Goal: Information Seeking & Learning: Find specific fact

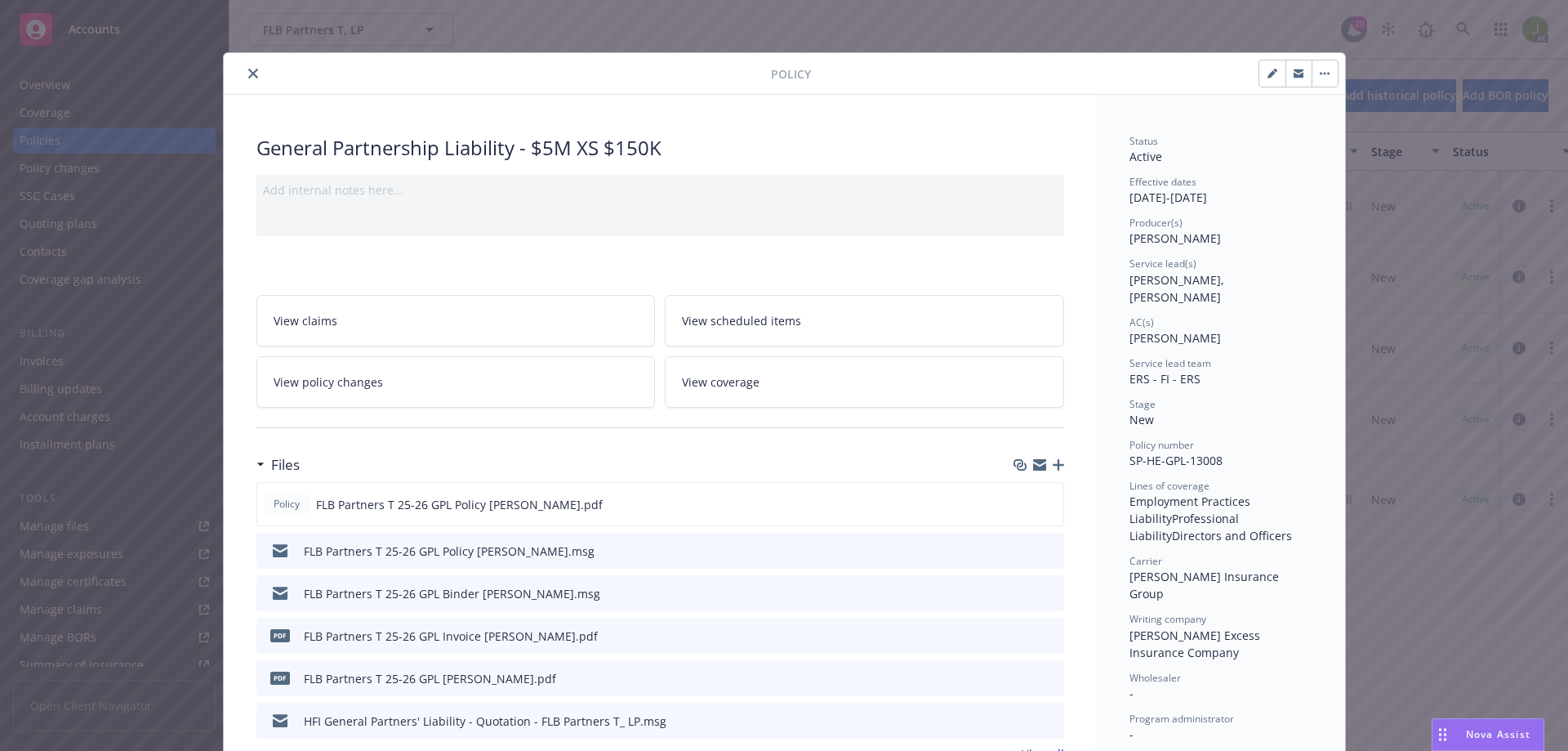
click at [248, 75] on icon "close" at bounding box center [253, 73] width 10 height 10
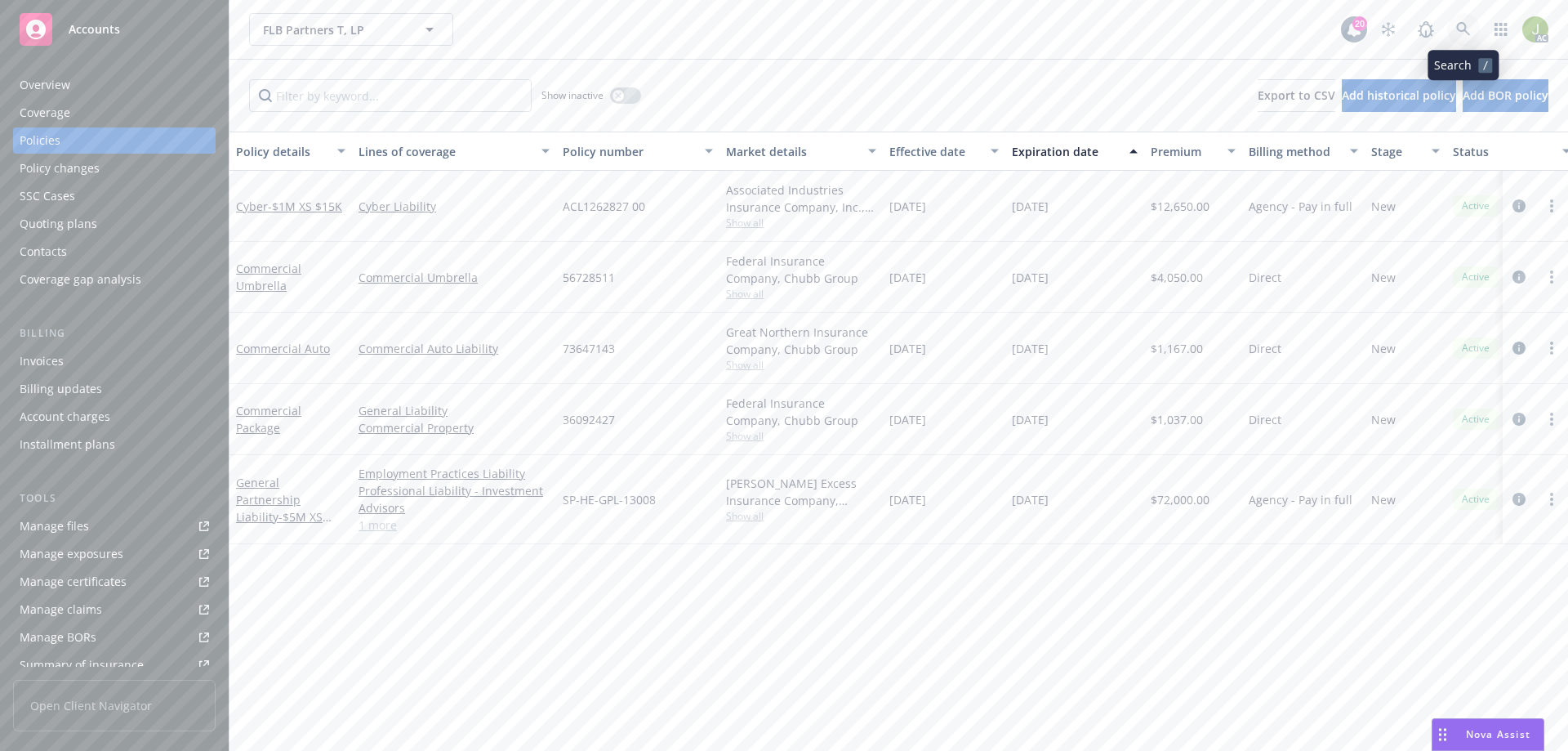
click at [1461, 36] on icon at bounding box center [1463, 29] width 14 height 14
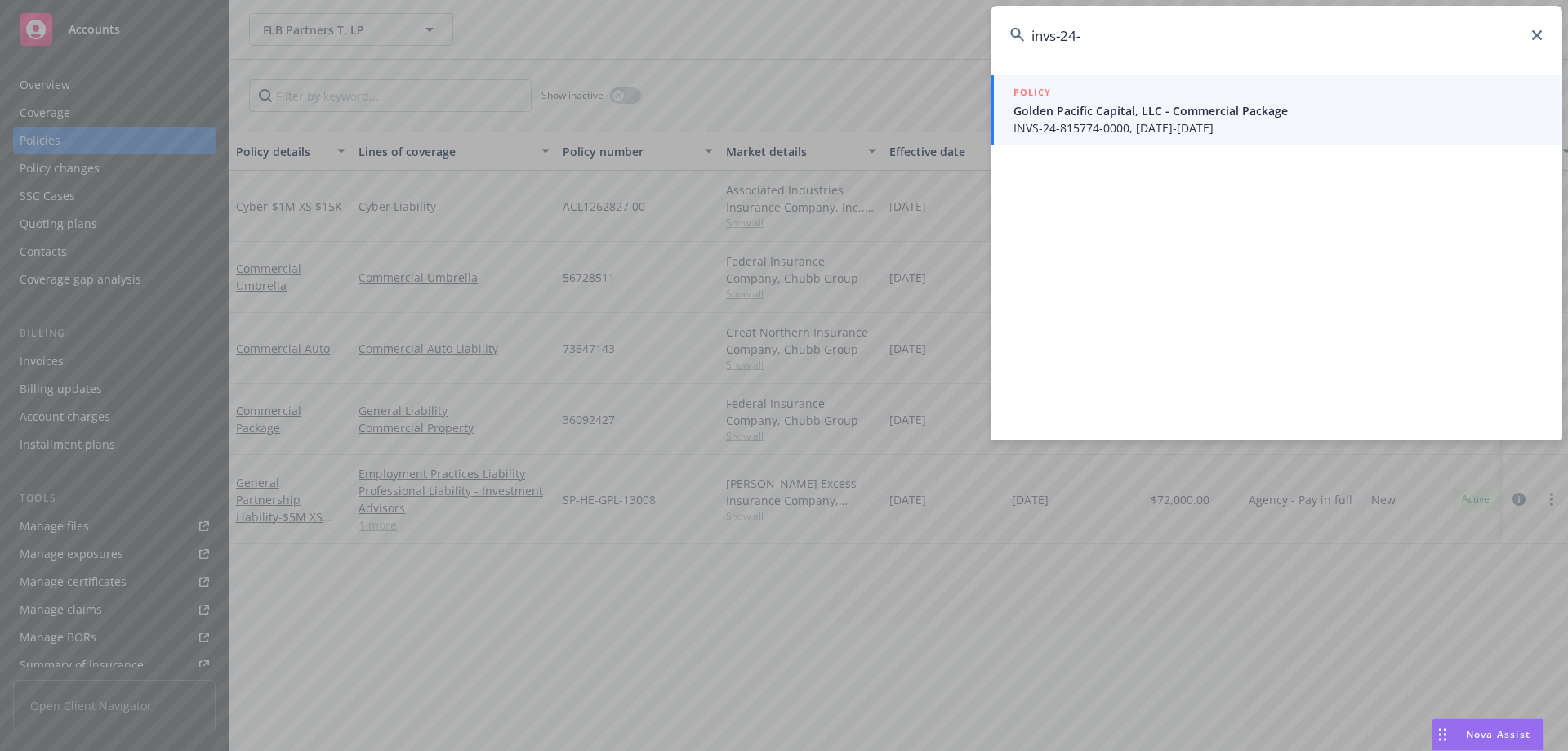
type input "invs-24-"
click at [1096, 140] on link "POLICY Golden Pacific Capital, LLC - Commercial Package INVS-24-815774-0000, 06…" at bounding box center [1276, 110] width 571 height 71
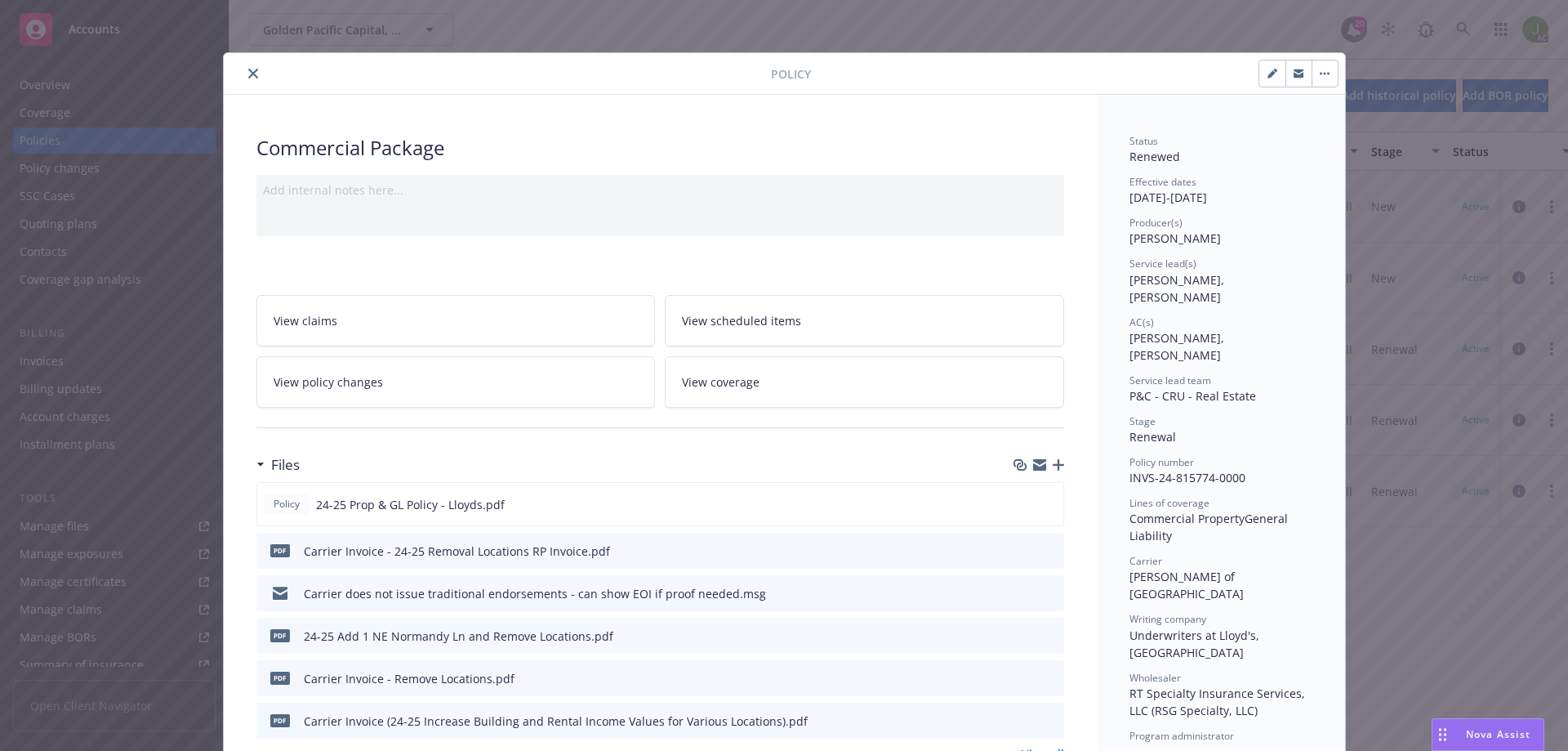
click at [244, 72] on button "close" at bounding box center [253, 73] width 20 height 20
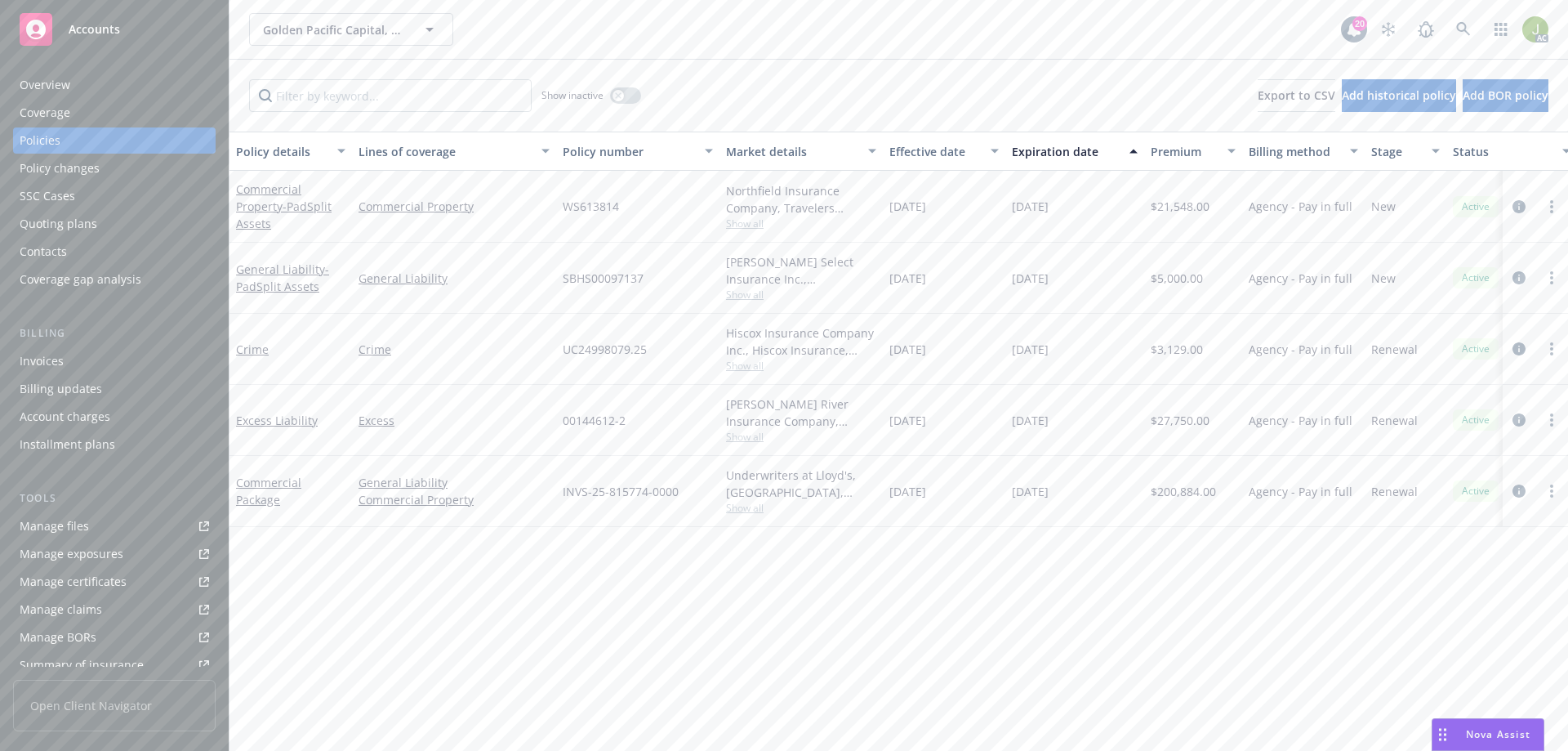
click at [112, 371] on div "Invoices" at bounding box center [114, 361] width 189 height 26
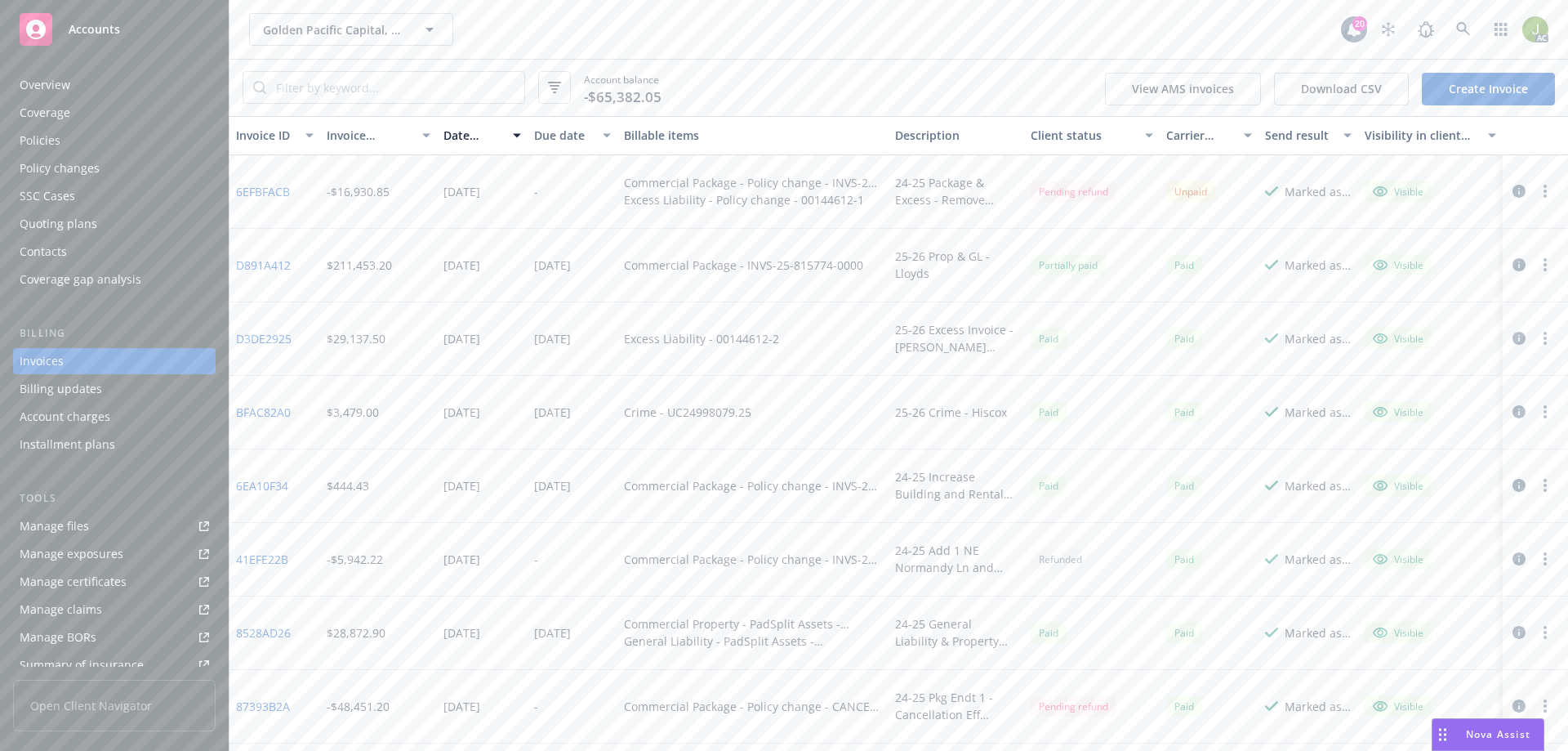
click at [266, 190] on link "6EFBFACB" at bounding box center [262, 191] width 54 height 17
click at [129, 93] on div "Overview" at bounding box center [114, 85] width 189 height 26
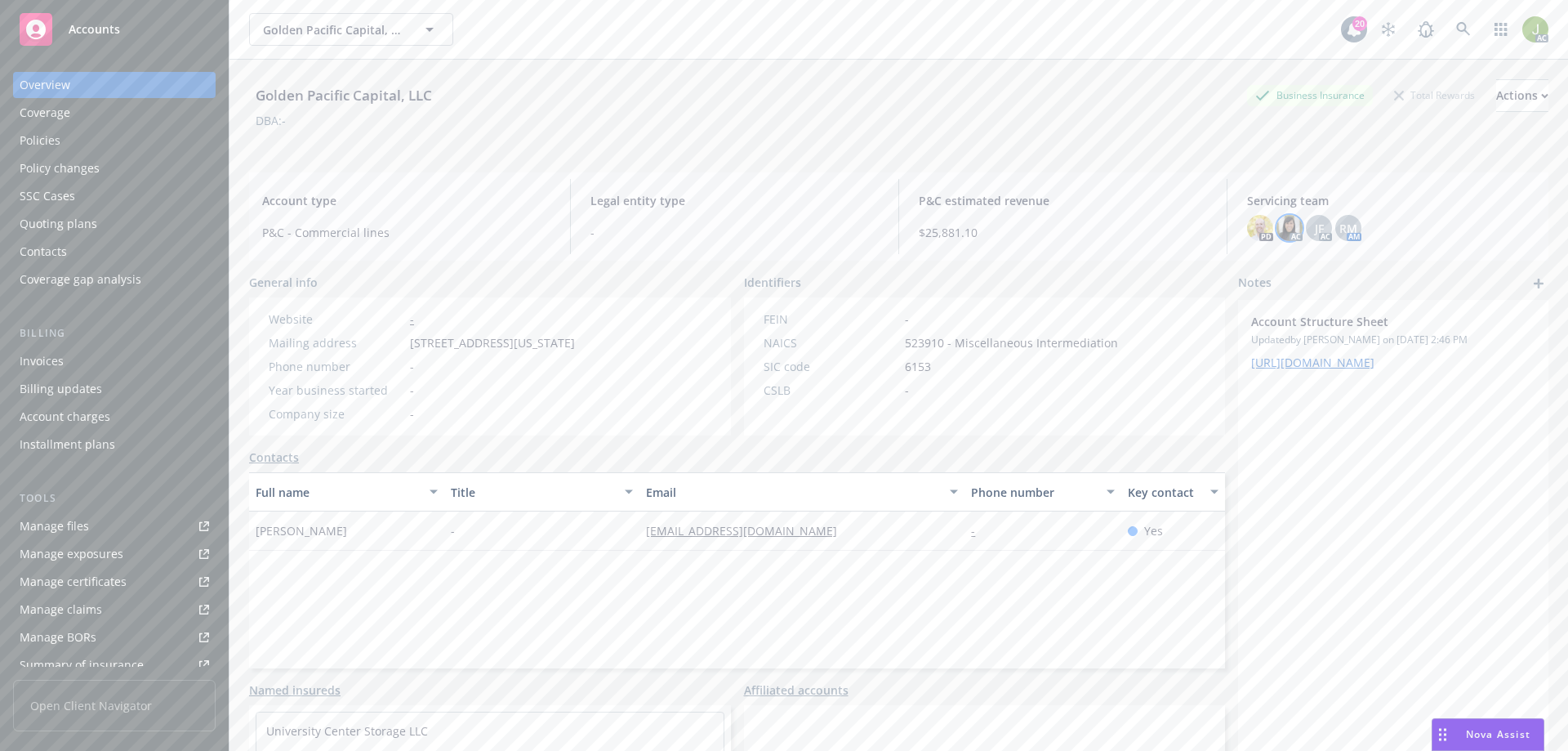
click at [1282, 229] on img at bounding box center [1289, 228] width 26 height 26
click at [1306, 229] on div "JF" at bounding box center [1318, 228] width 26 height 26
click at [1335, 229] on div "RM AM" at bounding box center [1348, 228] width 26 height 26
click at [1339, 234] on span "RM" at bounding box center [1348, 228] width 18 height 17
click at [142, 114] on div "Coverage" at bounding box center [114, 113] width 189 height 26
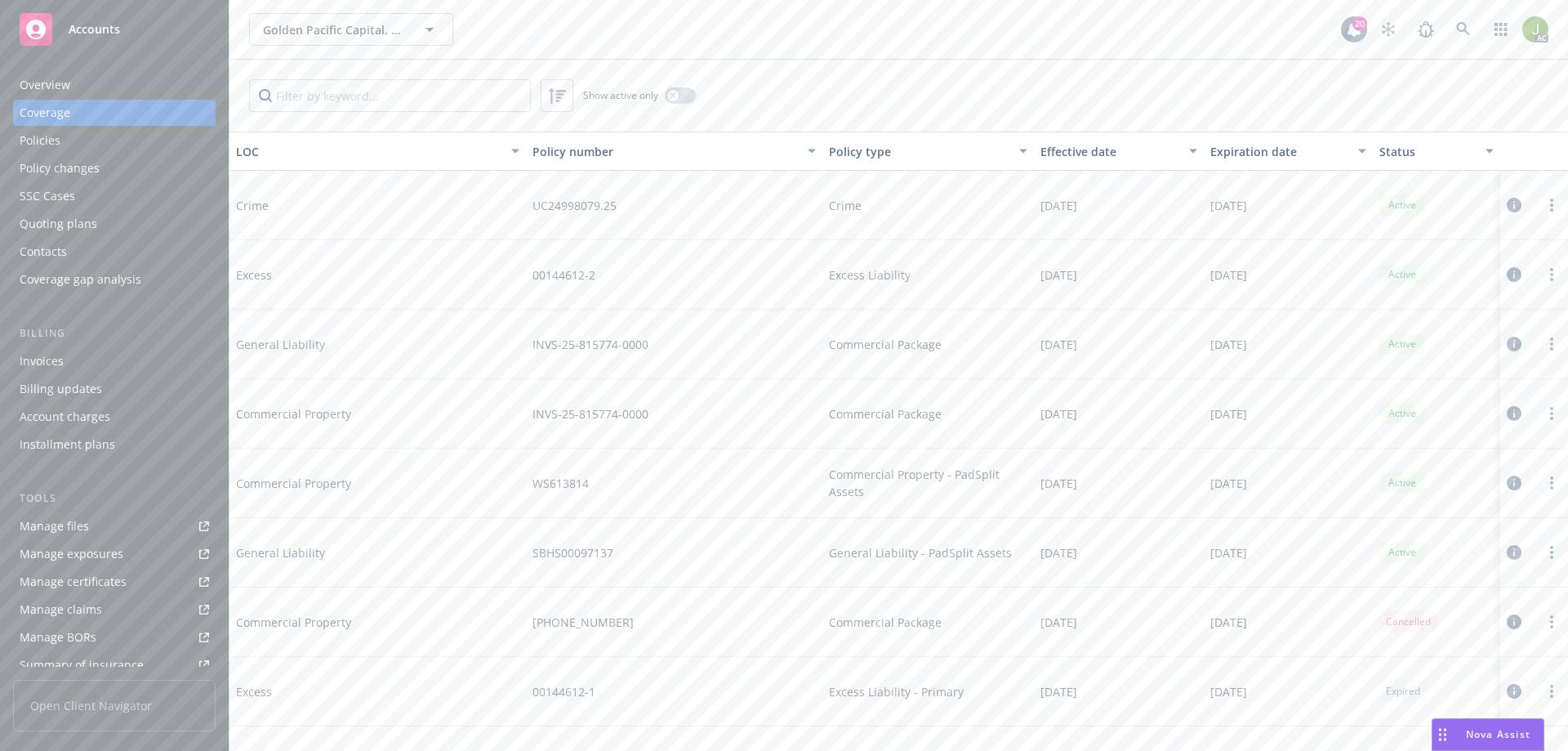
click at [140, 146] on div "Policies" at bounding box center [114, 140] width 189 height 26
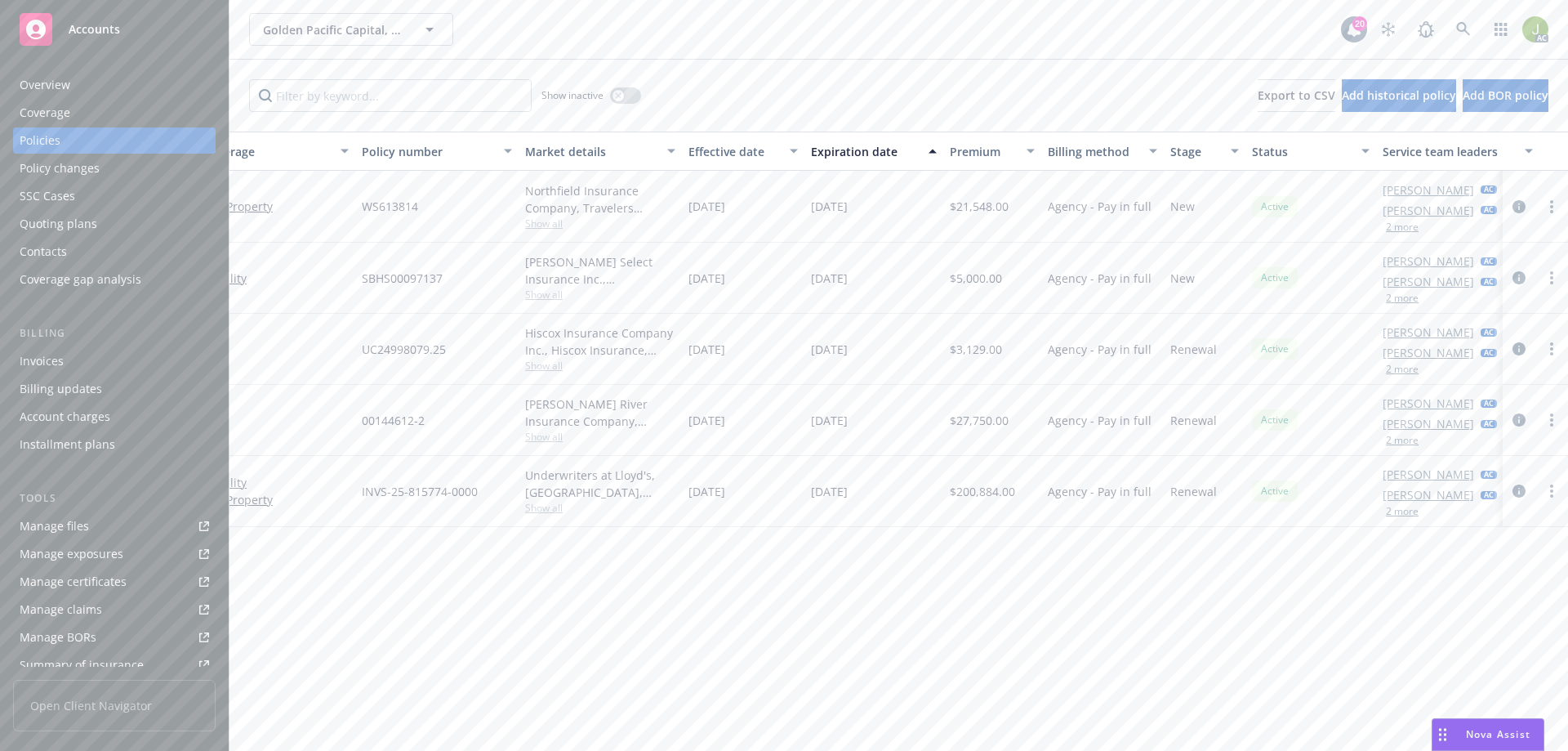
scroll to position [0, 206]
click at [1407, 511] on button "2 more" at bounding box center [1397, 511] width 33 height 10
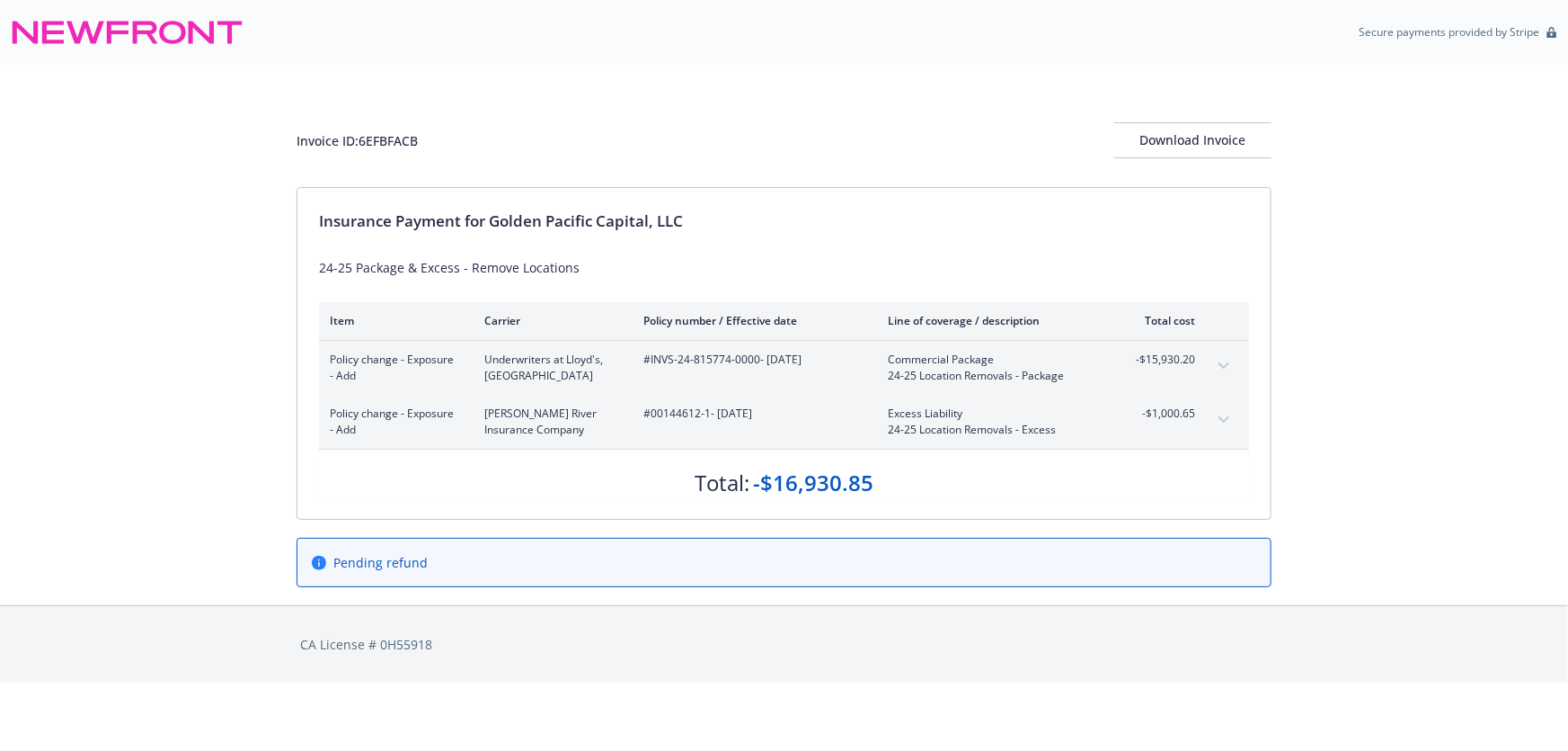
click at [1223, 357] on button "expand content" at bounding box center [1223, 366] width 28 height 29
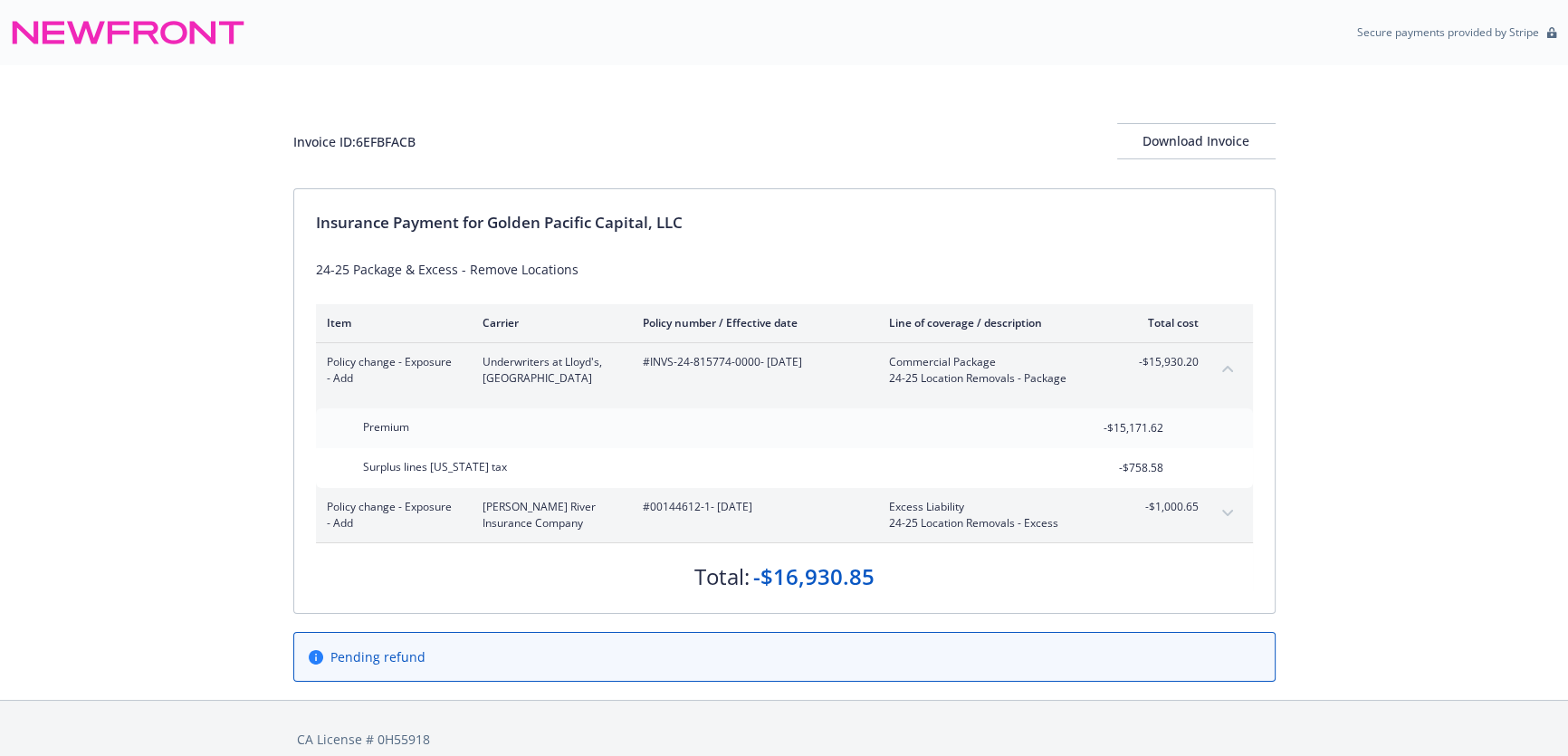
click at [1232, 359] on button "collapse content" at bounding box center [1227, 368] width 29 height 29
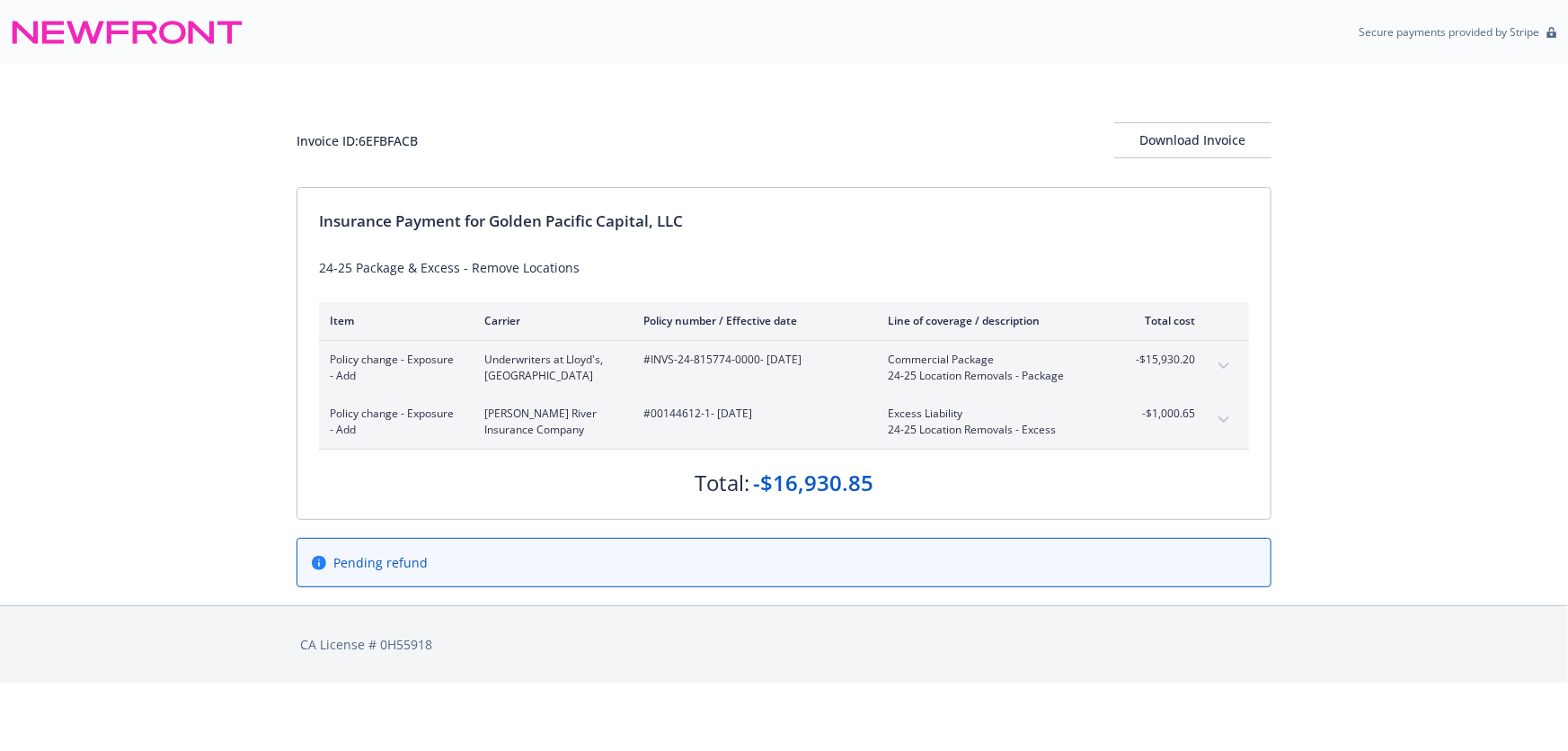
click at [1216, 418] on button "expand content" at bounding box center [1223, 420] width 28 height 29
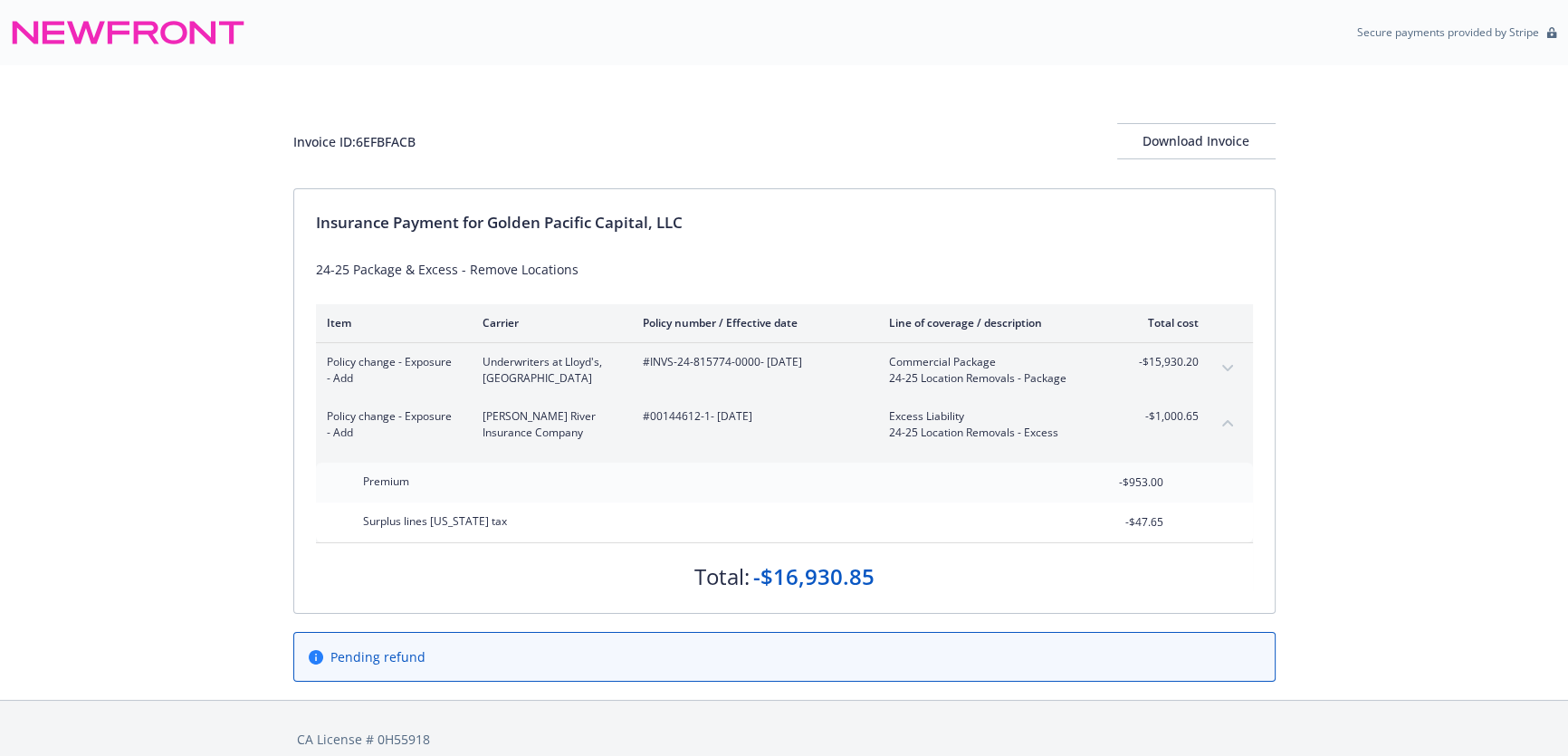
click at [1225, 421] on icon "collapse content" at bounding box center [1227, 423] width 11 height 7
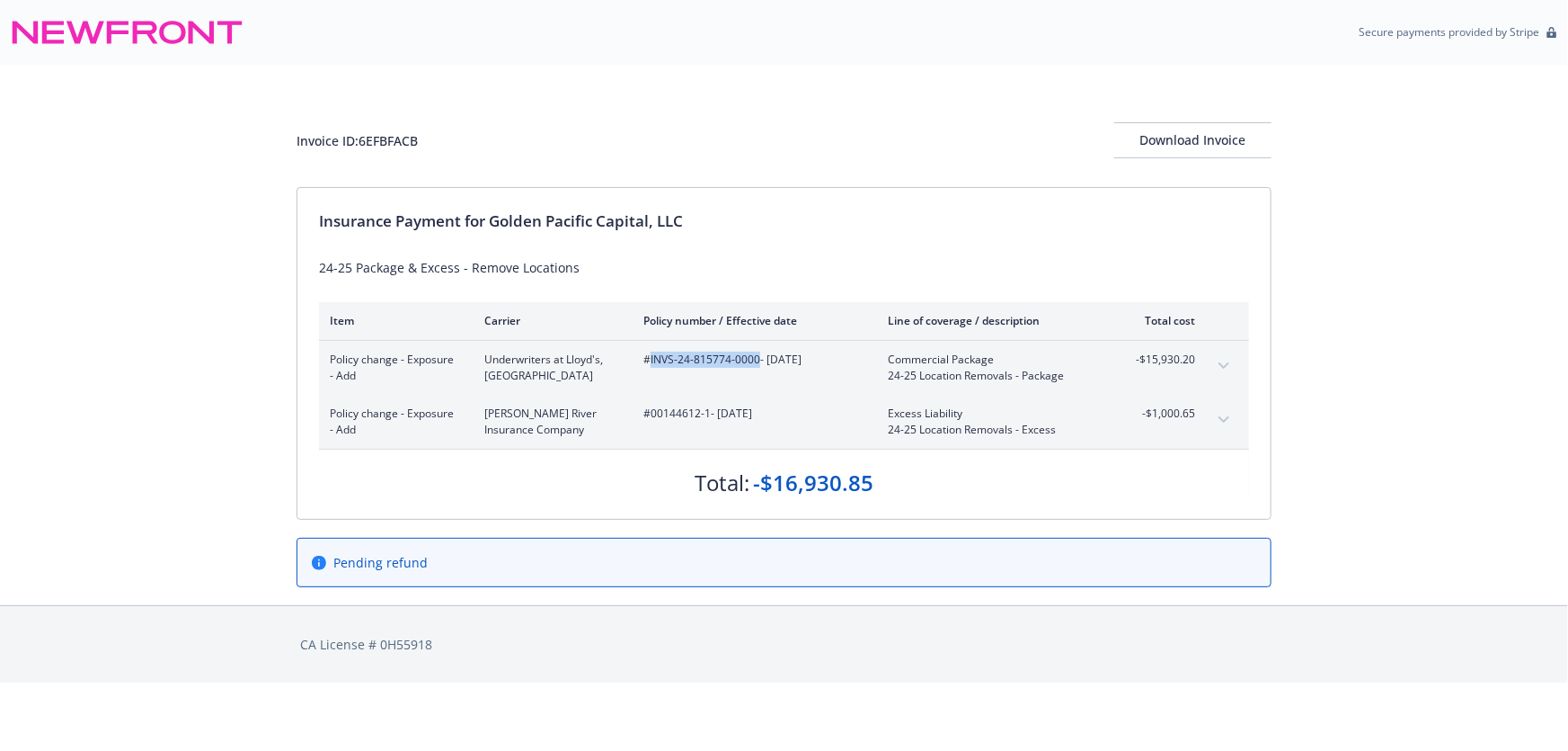
drag, startPoint x: 757, startPoint y: 358, endPoint x: 651, endPoint y: 358, distance: 106.0
click at [651, 358] on span "#INVS-24-815774-0000 - 08/20/2024" at bounding box center [752, 360] width 216 height 16
copy span "INVS-24-815774-0000"
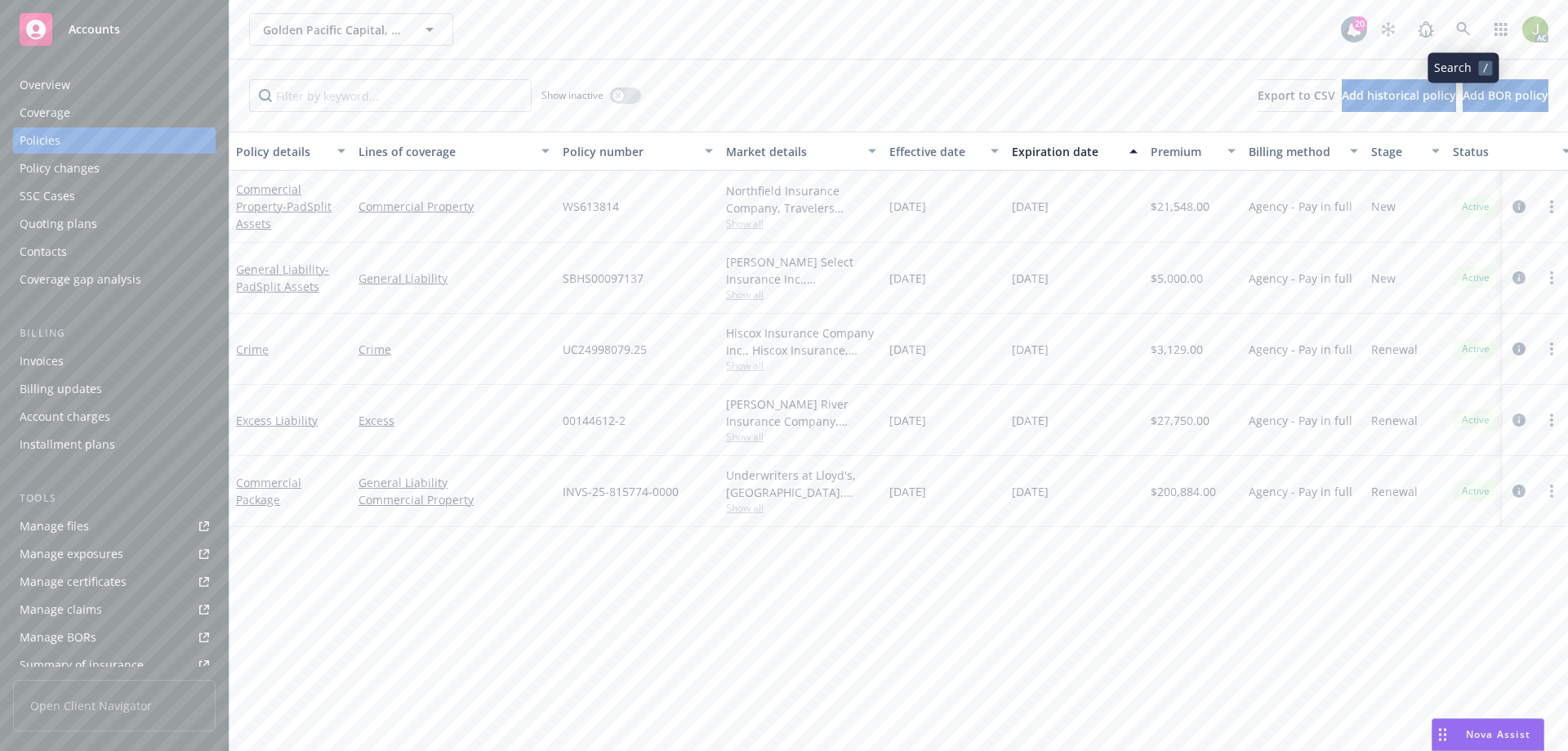
scroll to position [0, 206]
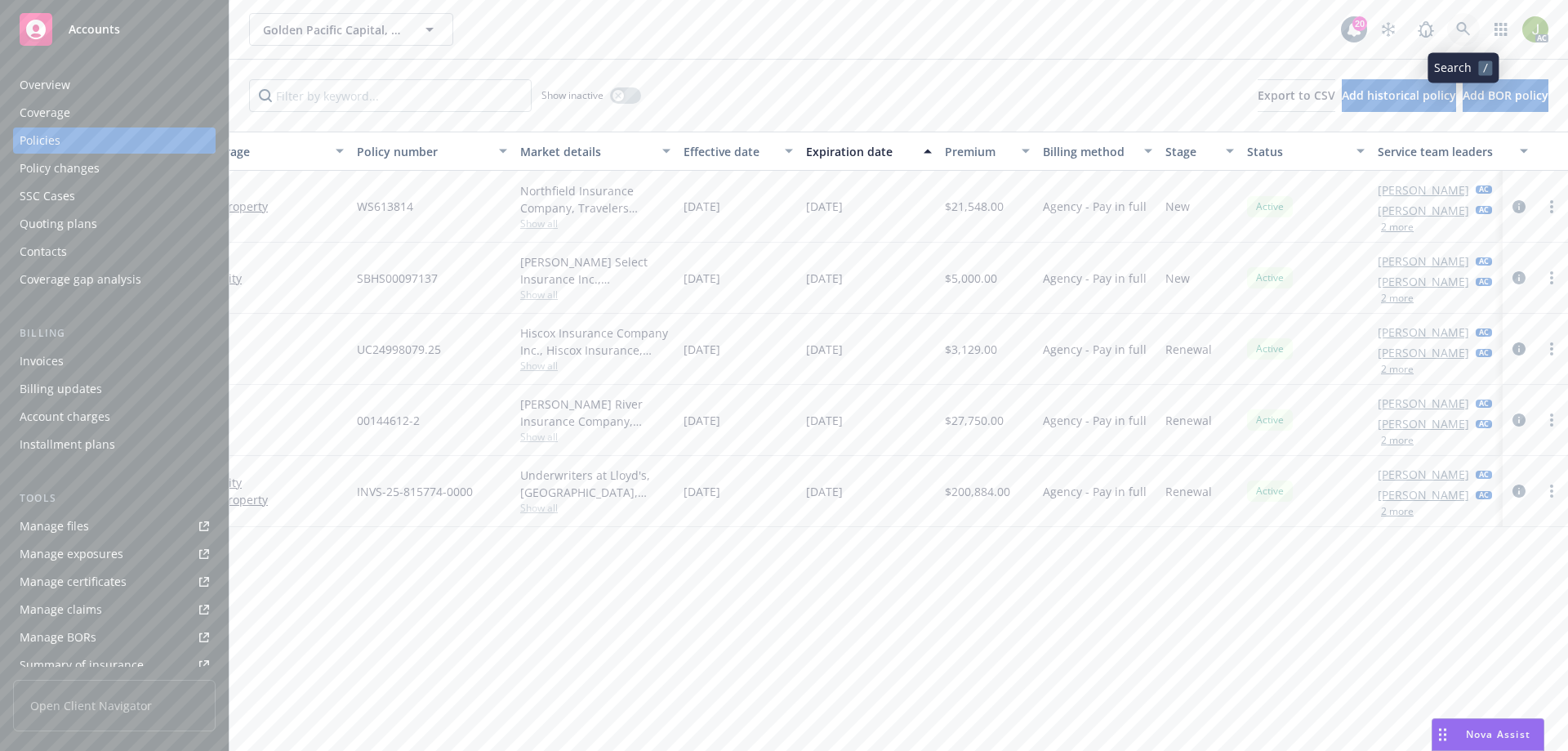
click at [1455, 30] on link at bounding box center [1463, 29] width 33 height 33
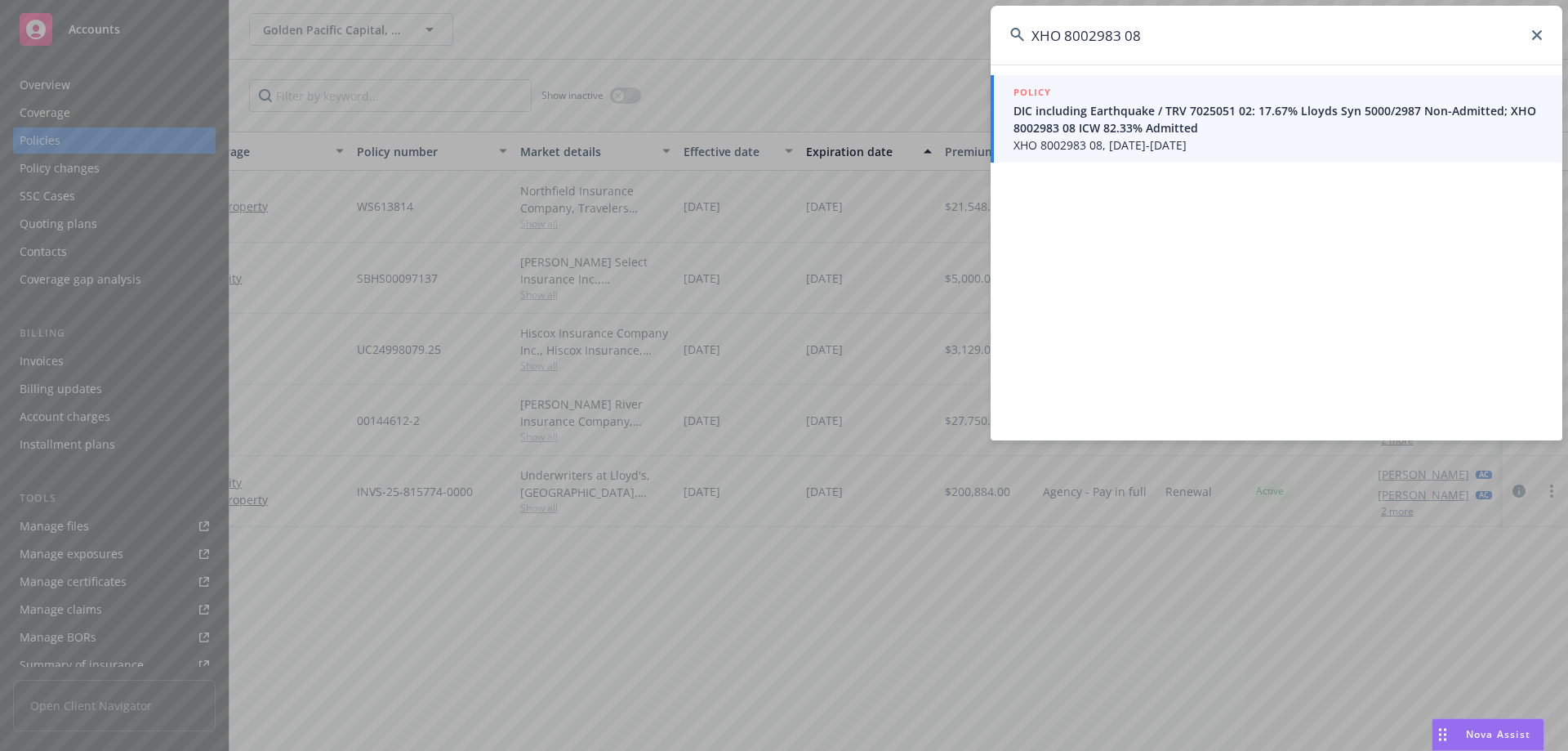
type input "XHO 8002983 08"
click at [1231, 149] on span "XHO 8002983 08, 06/17/2024-09/18/2025" at bounding box center [1277, 145] width 529 height 17
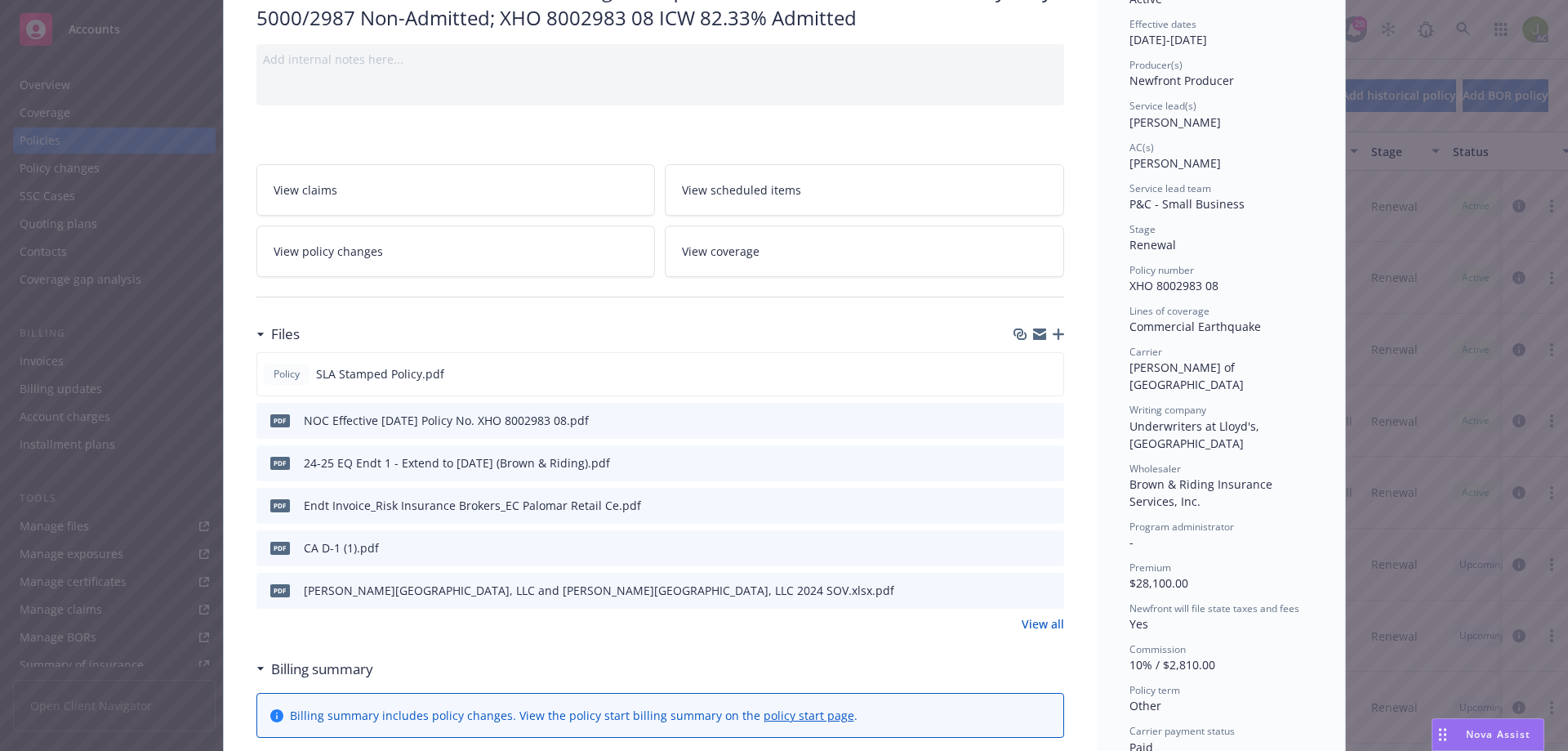
scroll to position [163, 0]
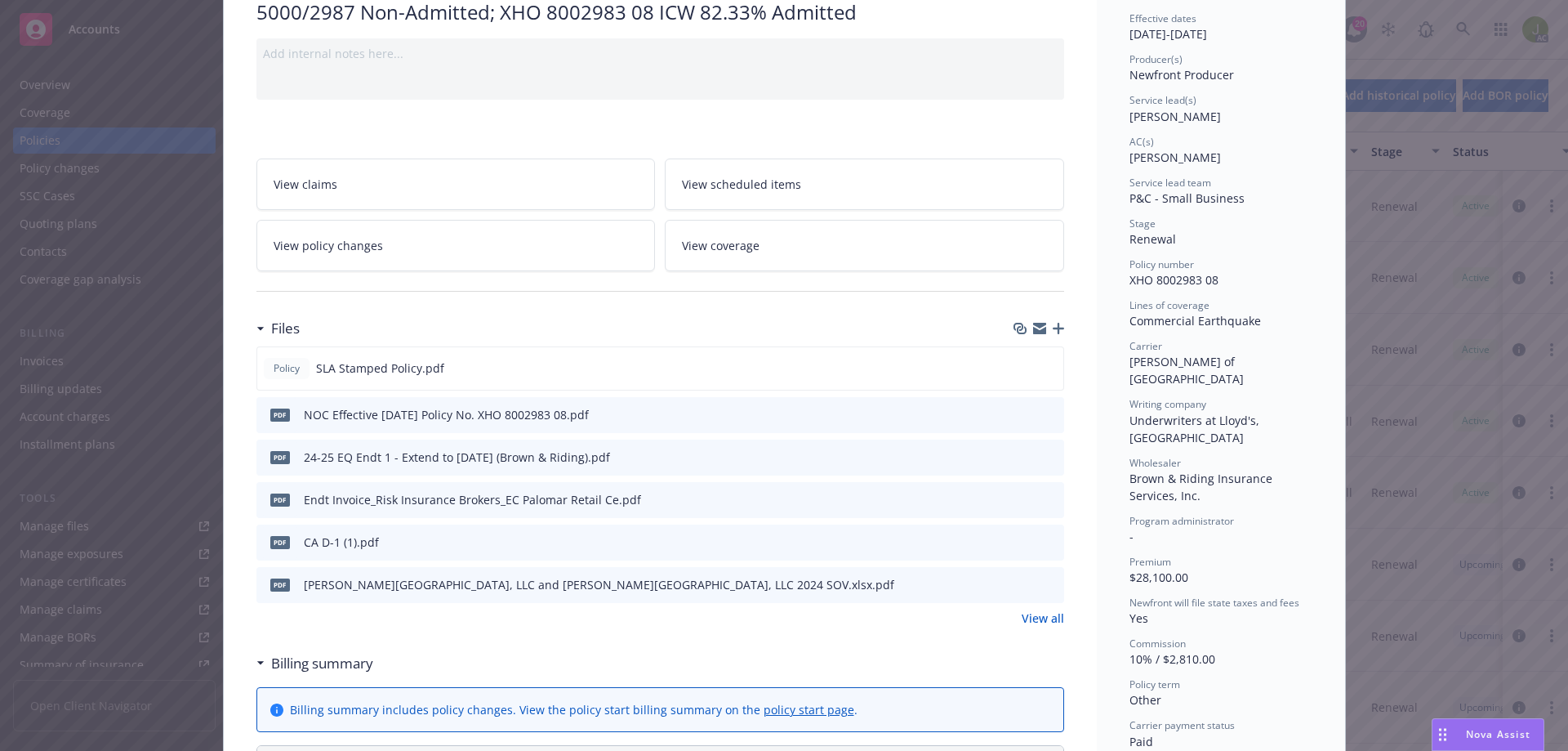
click at [1044, 457] on icon "preview file" at bounding box center [1048, 455] width 14 height 12
click at [1041, 582] on icon "preview file" at bounding box center [1048, 583] width 14 height 12
click at [1054, 617] on link "View all" at bounding box center [1043, 618] width 43 height 17
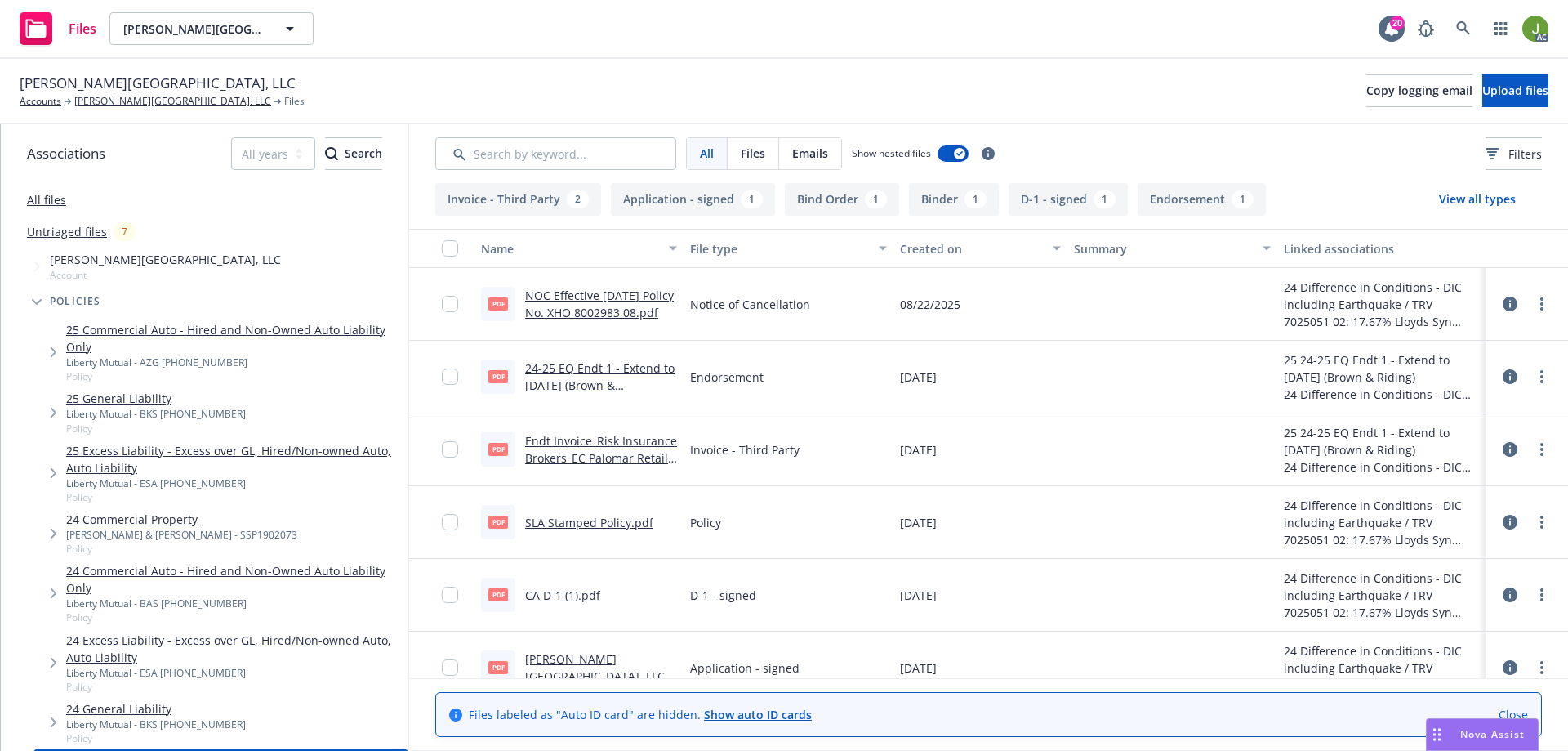
click at [585, 447] on link "Endt Invoice_Risk Insurance Brokers_EC Palomar Retail Ce.pdf" at bounding box center [601, 458] width 152 height 50
click at [571, 302] on link "NOC Effective [DATE] Policy No. XHO 8002983 08.pdf" at bounding box center [599, 304] width 149 height 33
click at [600, 388] on link "24-25 EQ Endt 1 - Extend to [DATE] (Brown & Riding).pdf" at bounding box center [599, 385] width 149 height 50
click at [587, 449] on div "Endt Invoice_Risk Insurance Brokers_EC Palomar Retail Ce.pdf" at bounding box center [601, 449] width 152 height 34
click at [576, 441] on link "Endt Invoice_Risk Insurance Brokers_EC Palomar Retail Ce.pdf" at bounding box center [601, 458] width 152 height 50
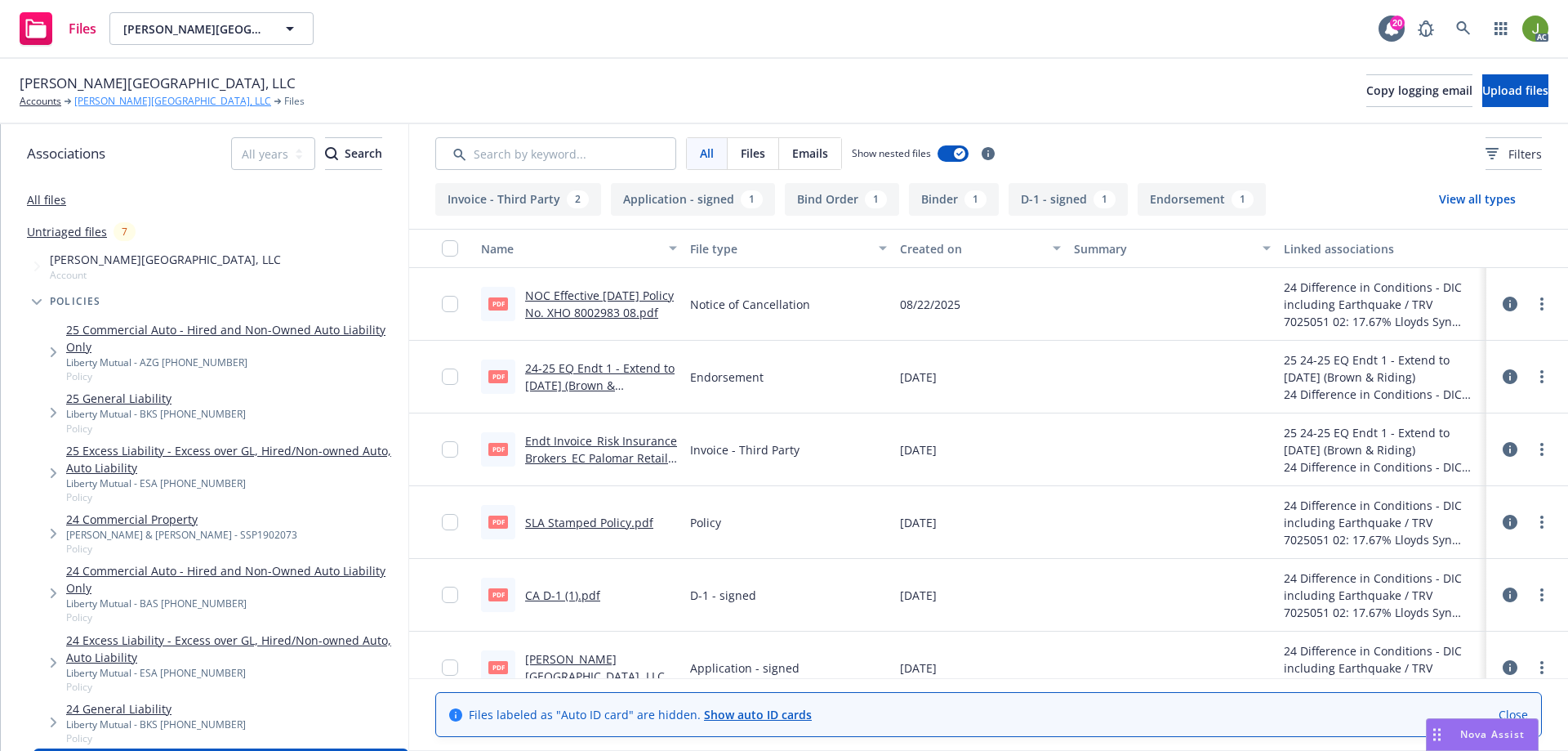
click at [152, 103] on link "EC Palomar Industrial Center, LLC" at bounding box center [172, 101] width 196 height 14
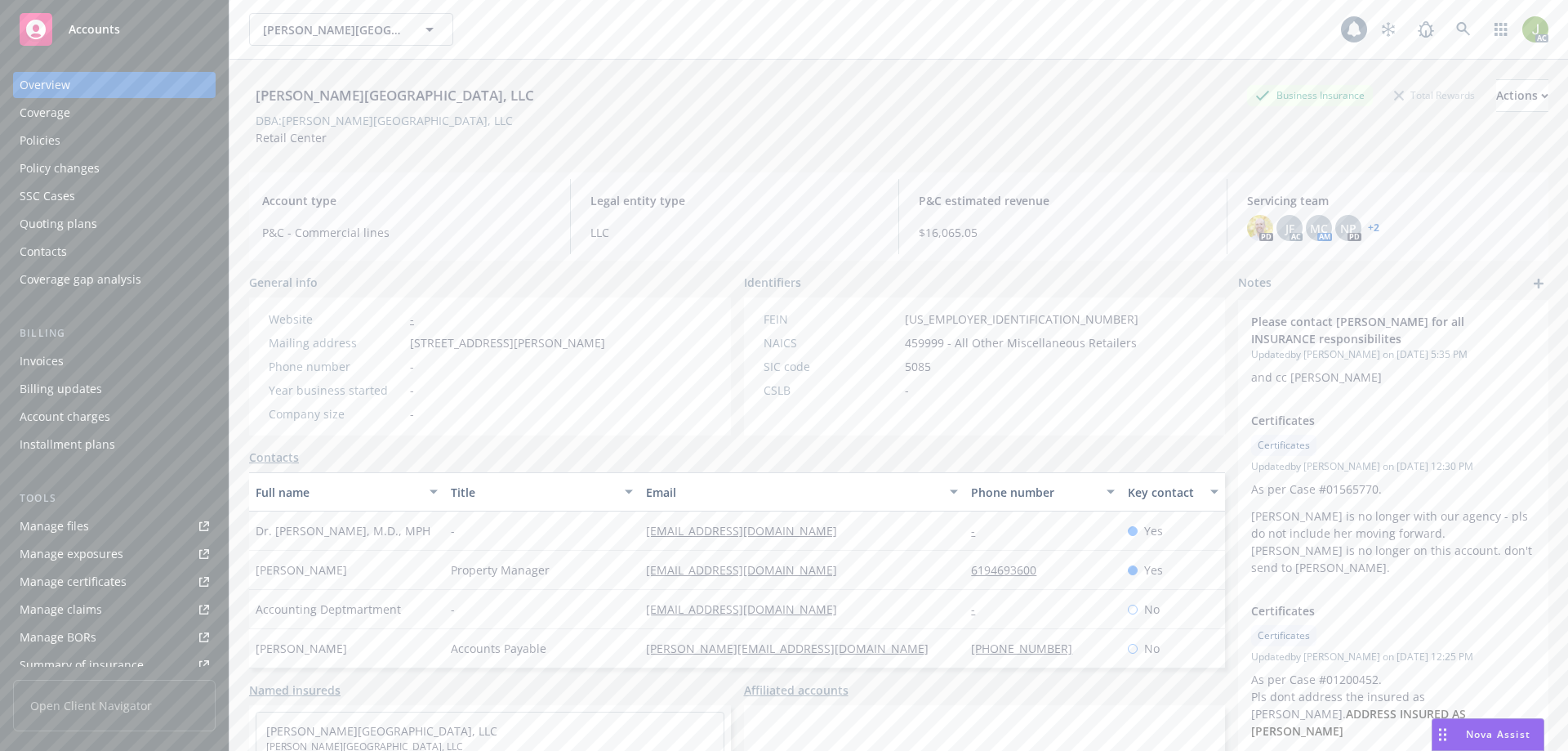
click at [157, 365] on div "Invoices" at bounding box center [114, 361] width 189 height 26
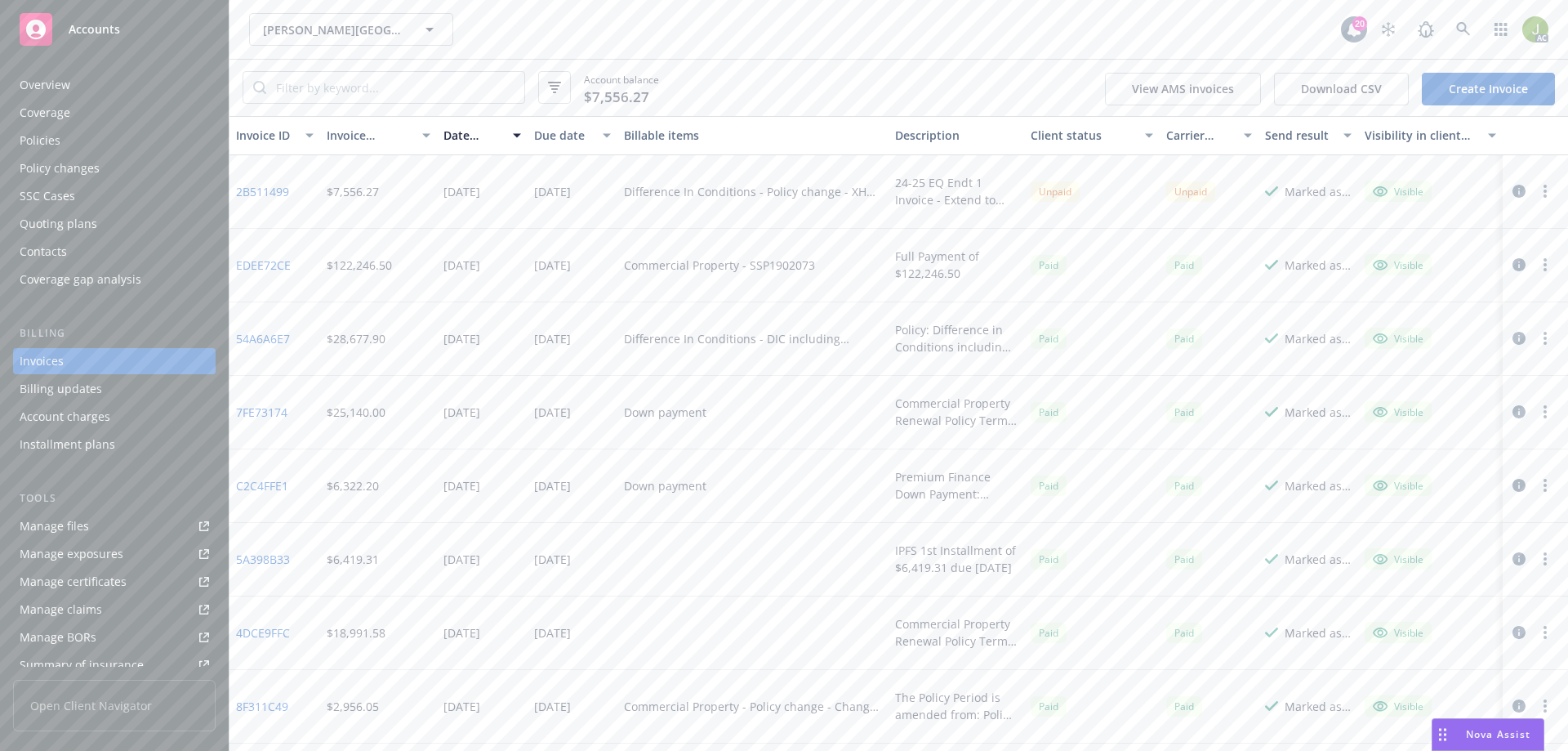
click at [270, 191] on link "2B511499" at bounding box center [261, 191] width 53 height 17
click at [373, 30] on span "EC Palomar Industrial Center, LLC" at bounding box center [334, 29] width 141 height 17
click at [521, 54] on div "No results 20 AC" at bounding box center [898, 29] width 1338 height 59
click at [137, 84] on div "Overview" at bounding box center [114, 85] width 189 height 26
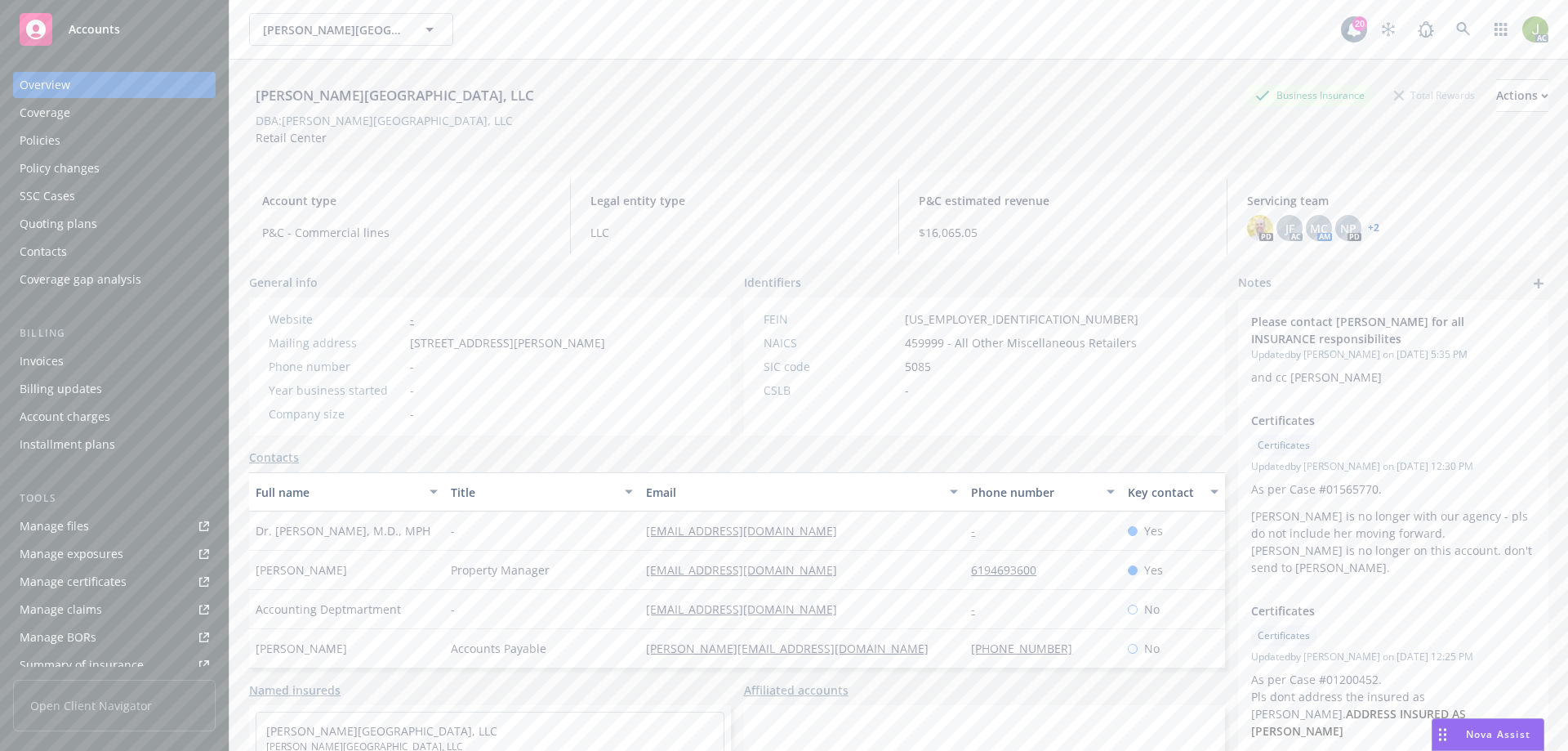
click at [90, 353] on div "Invoices" at bounding box center [114, 361] width 189 height 26
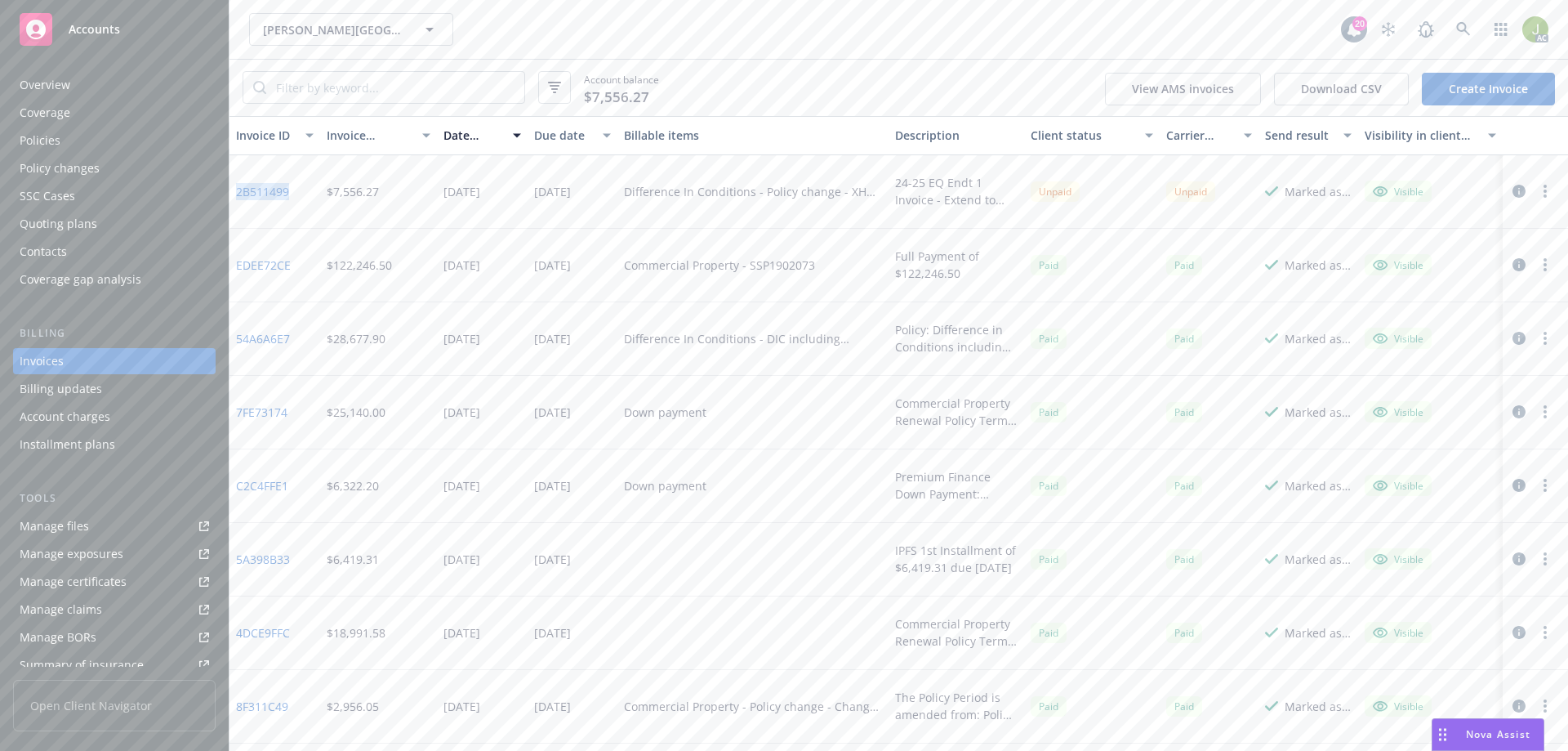
drag, startPoint x: 295, startPoint y: 190, endPoint x: 236, endPoint y: 189, distance: 59.0
click at [236, 189] on div "2B511499" at bounding box center [275, 192] width 91 height 73
copy link "2B511499"
click at [281, 196] on link "2B511499" at bounding box center [261, 191] width 53 height 17
click at [1468, 27] on icon at bounding box center [1463, 29] width 14 height 14
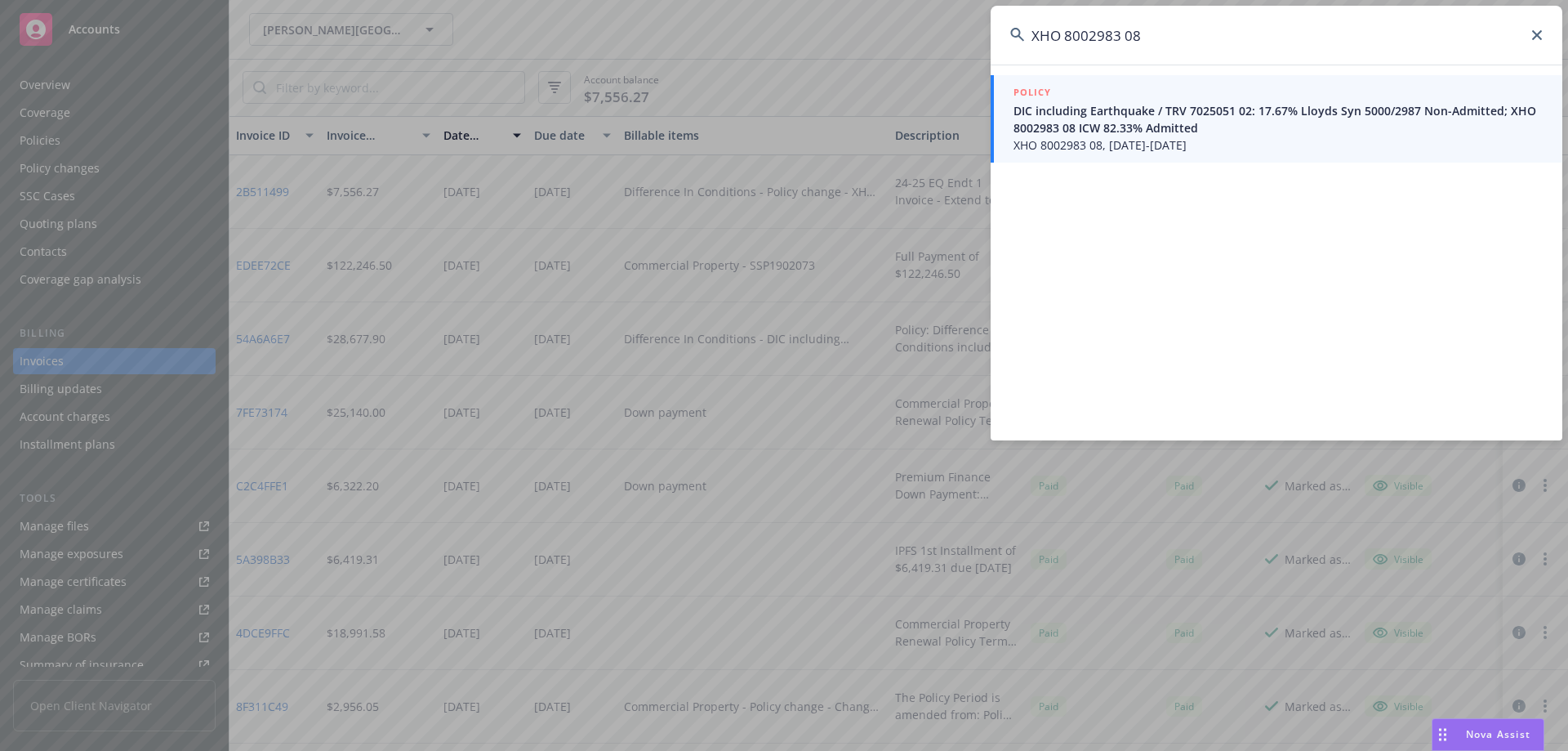
type input "XHO 8002983 08"
click at [1166, 146] on span "XHO 8002983 08, 06/17/2024-09/18/2025" at bounding box center [1277, 145] width 529 height 17
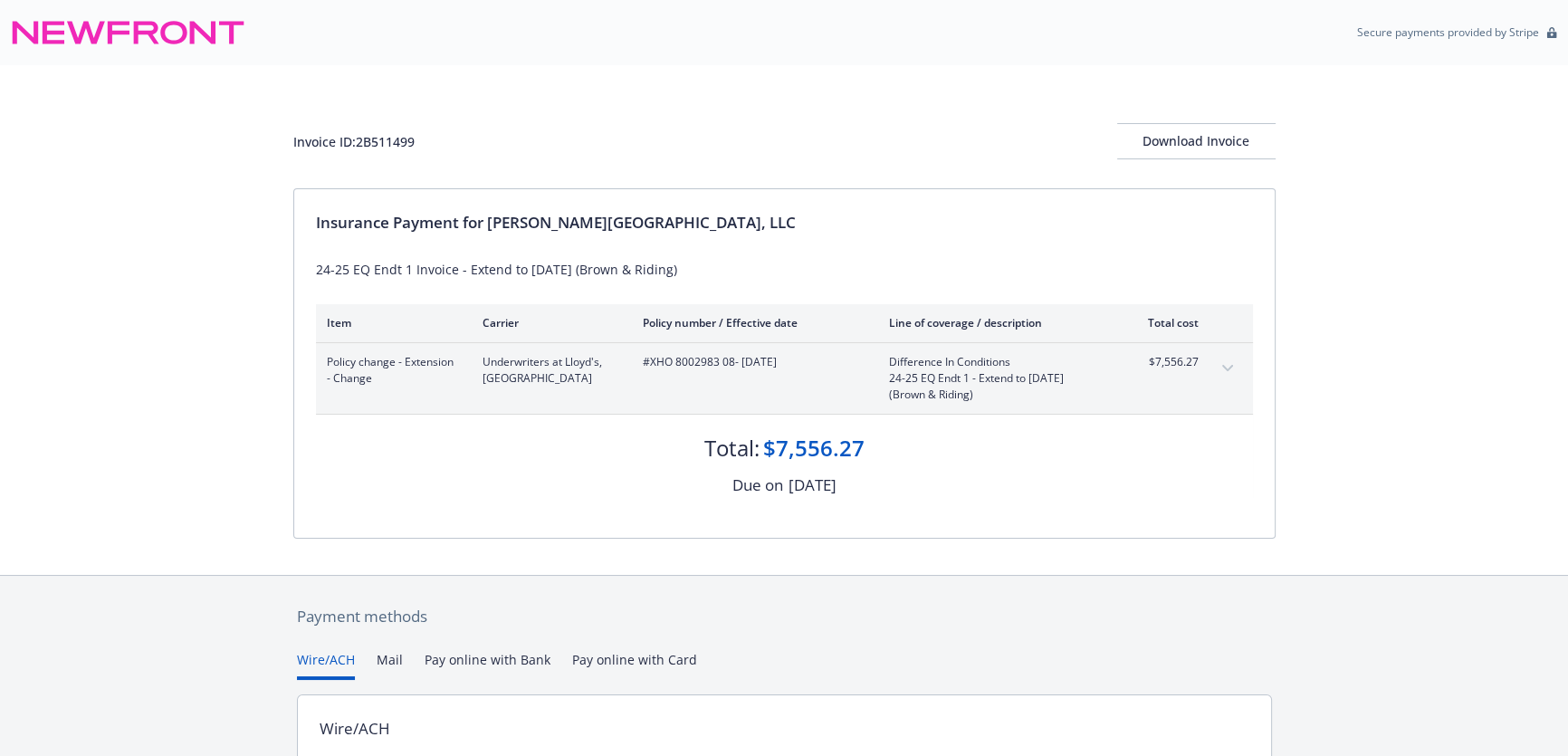
click at [1224, 367] on icon "expand content" at bounding box center [1226, 368] width 11 height 6
drag, startPoint x: 733, startPoint y: 362, endPoint x: 651, endPoint y: 361, distance: 82.0
click at [651, 361] on span "#XHO 8002983 08 - [DATE]" at bounding box center [752, 362] width 218 height 16
copy span "XHO 8002983 08"
drag, startPoint x: 442, startPoint y: 140, endPoint x: 359, endPoint y: 140, distance: 83.0
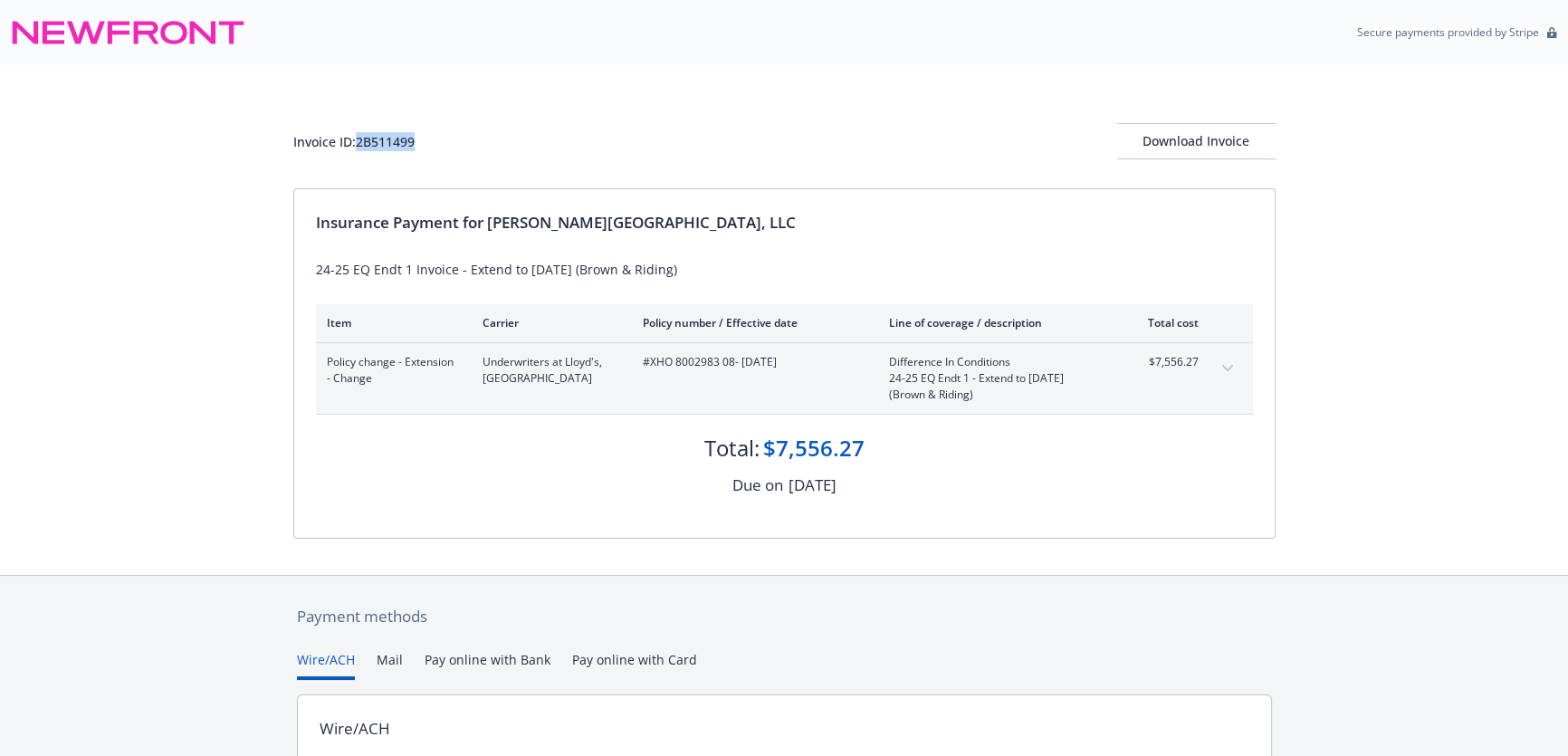
click at [359, 140] on div "Invoice ID: 2B511499 Download Invoice" at bounding box center [784, 141] width 982 height 37
copy div "2B511499"
